Goal: Find contact information: Find contact information

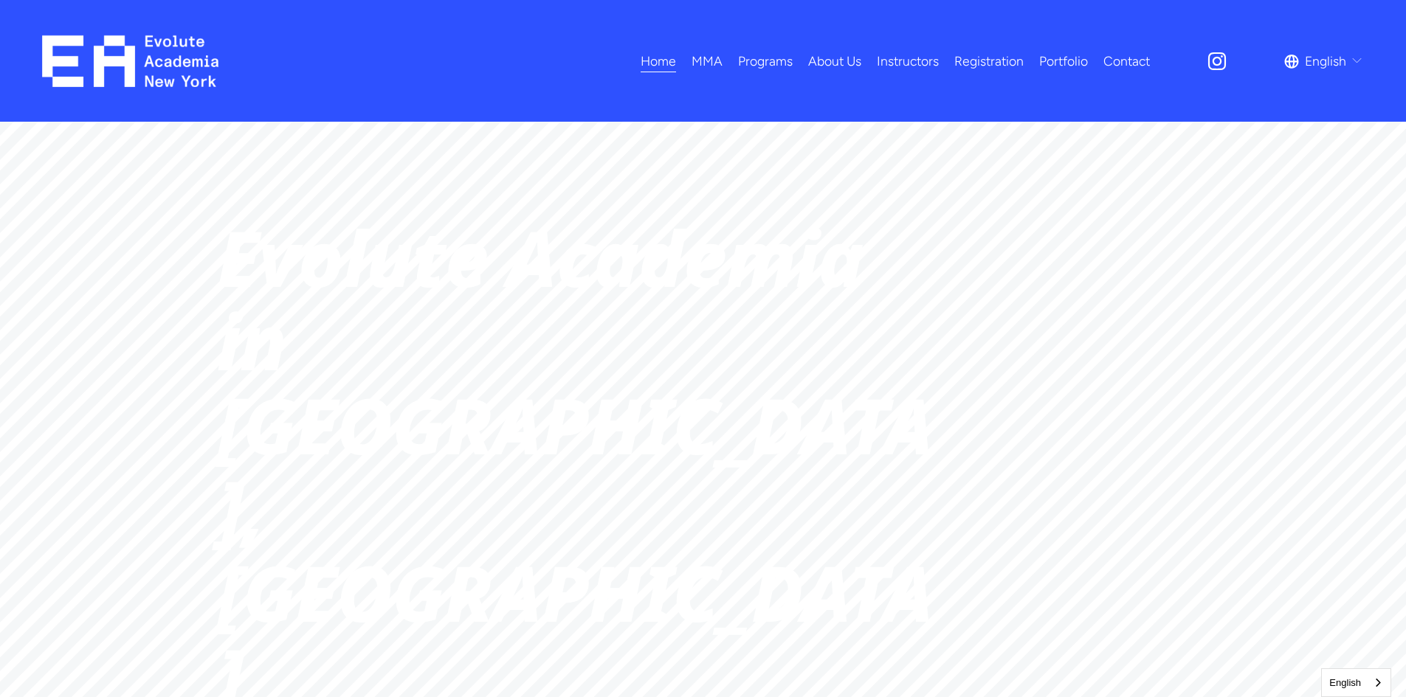
click at [1128, 61] on link "Contact" at bounding box center [1126, 61] width 46 height 26
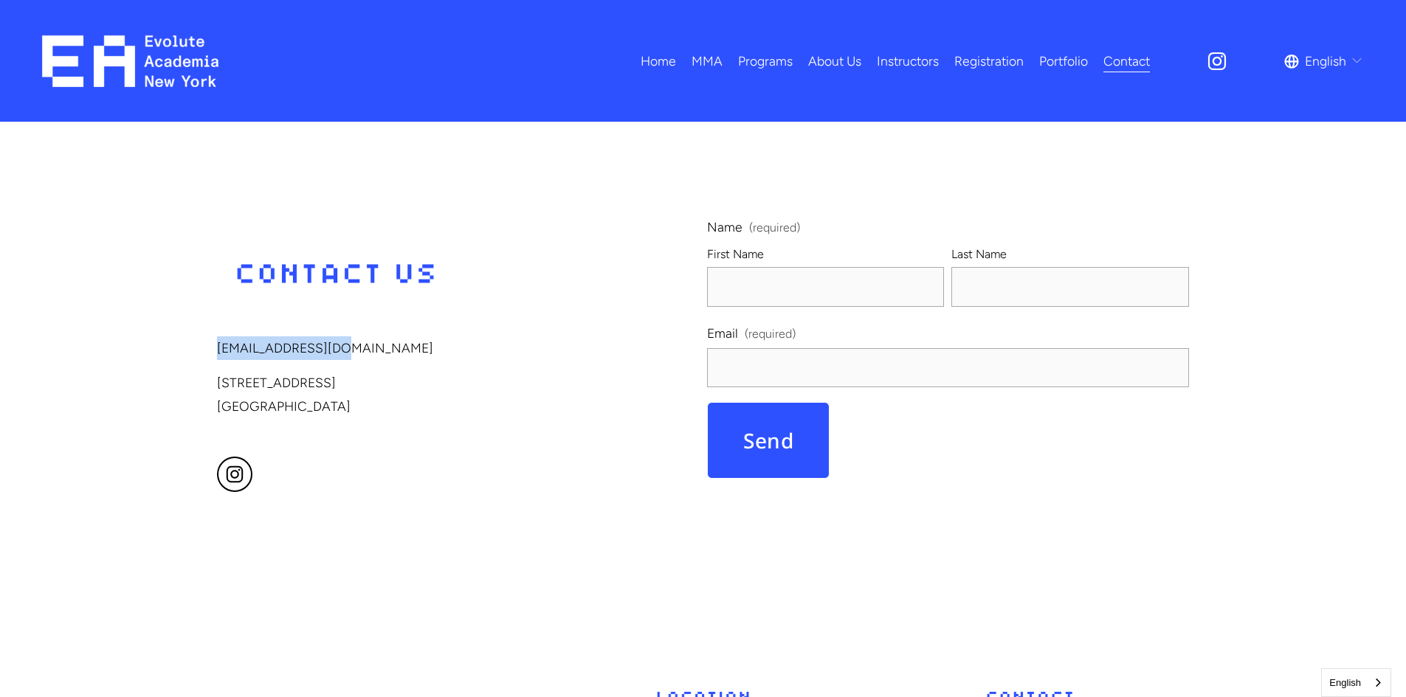
drag, startPoint x: 218, startPoint y: 349, endPoint x: 338, endPoint y: 349, distance: 119.5
click at [338, 349] on p "[EMAIL_ADDRESS][DOMAIN_NAME]" at bounding box center [417, 348] width 400 height 24
copy p "[EMAIL_ADDRESS][DOMAIN_NAME]"
